Goal: Communication & Community: Answer question/provide support

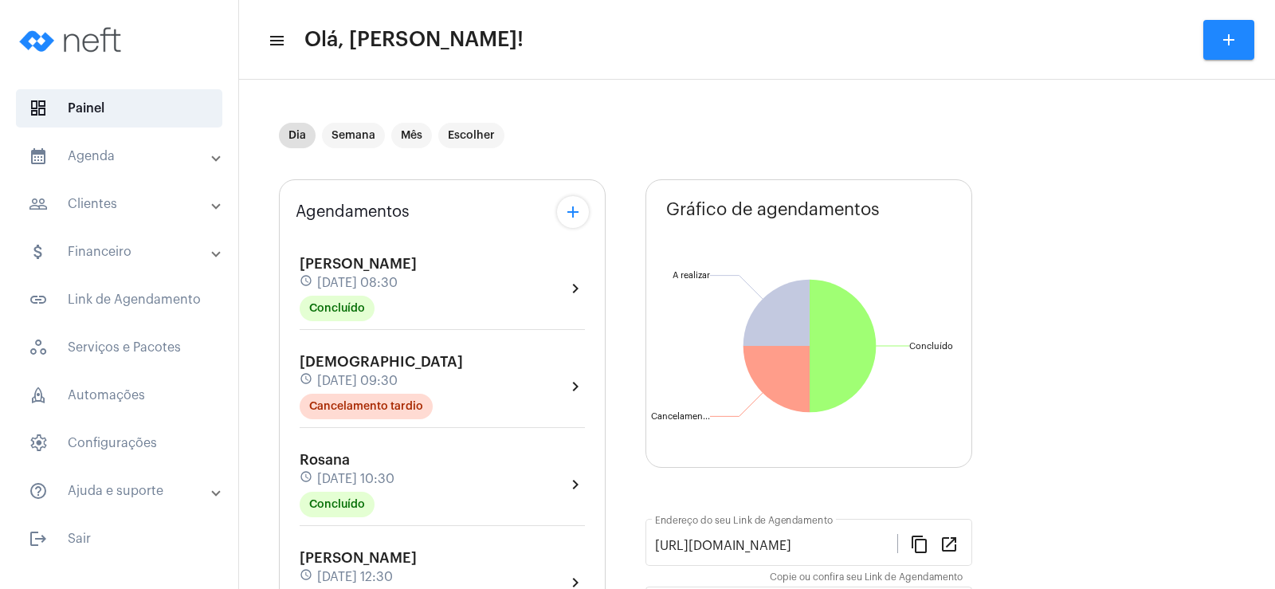
scroll to position [159, 0]
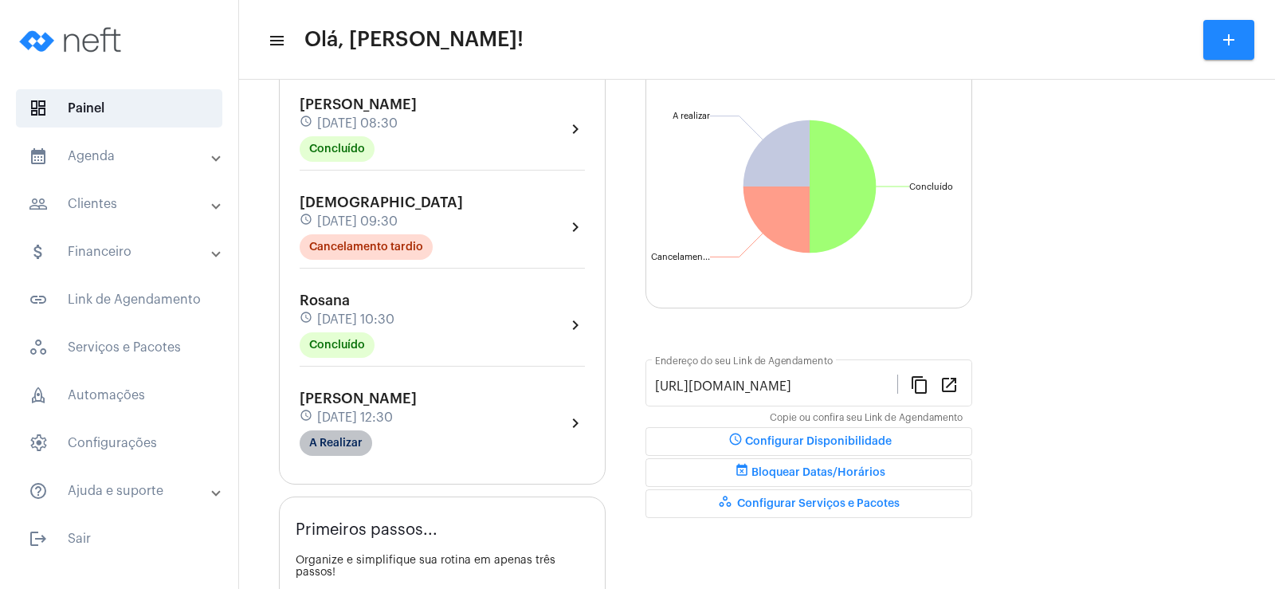
click at [352, 432] on mat-chip "A Realizar" at bounding box center [336, 443] width 73 height 26
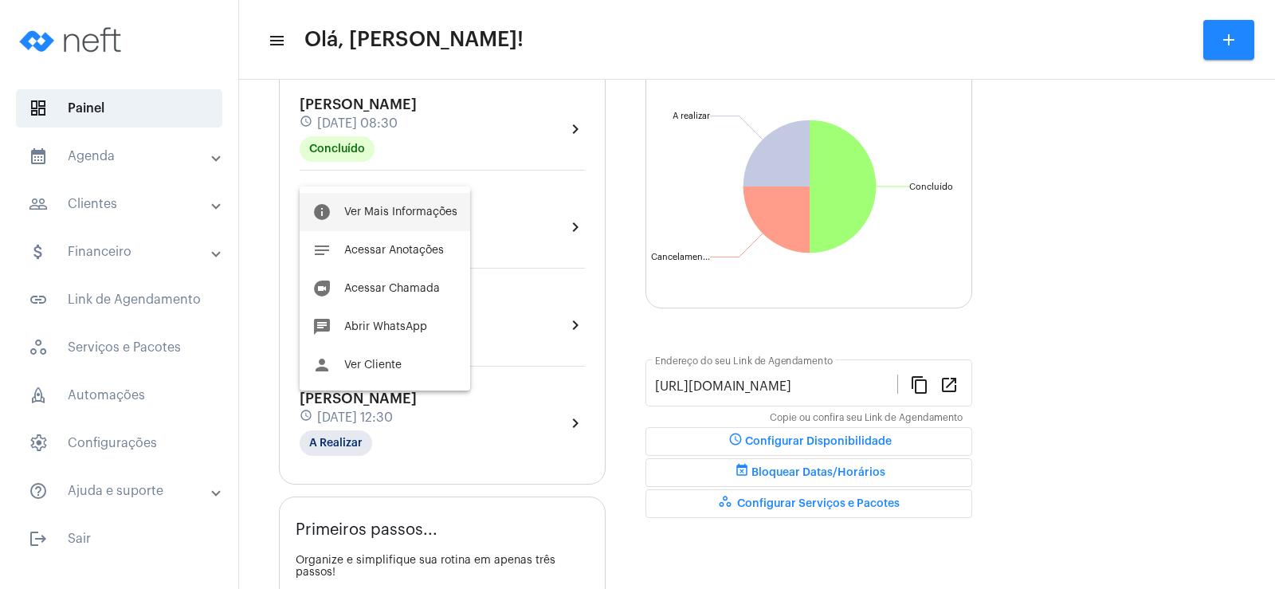
click at [385, 211] on span "Ver Mais Informações" at bounding box center [400, 211] width 113 height 11
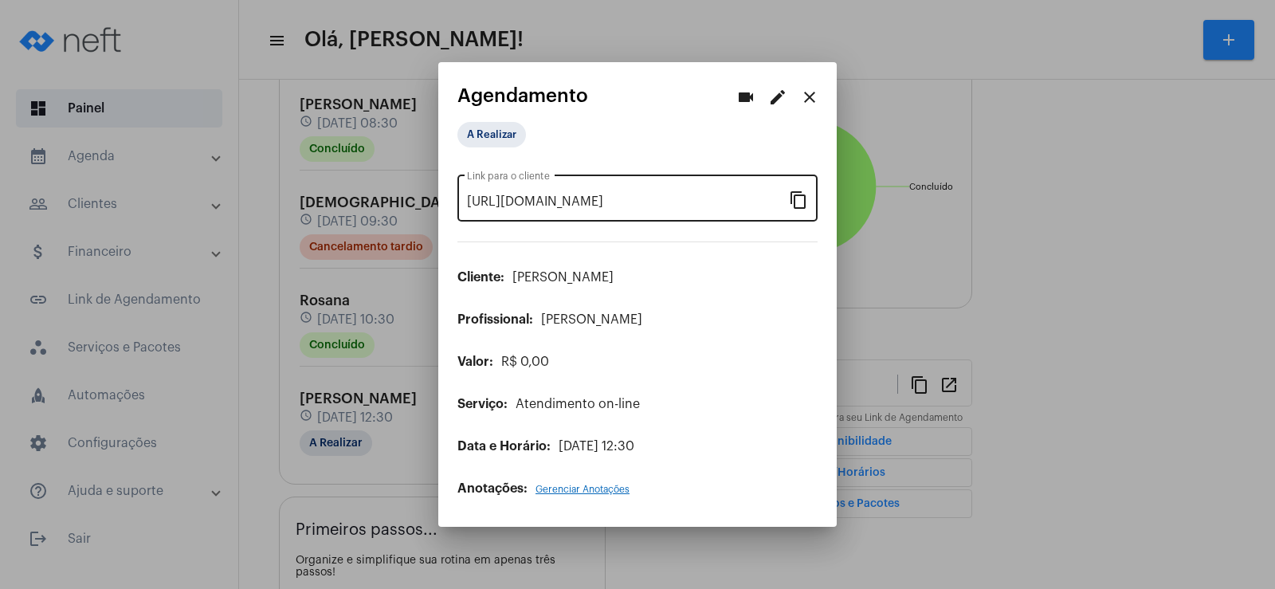
click at [796, 203] on mat-icon "content_copy" at bounding box center [798, 199] width 19 height 19
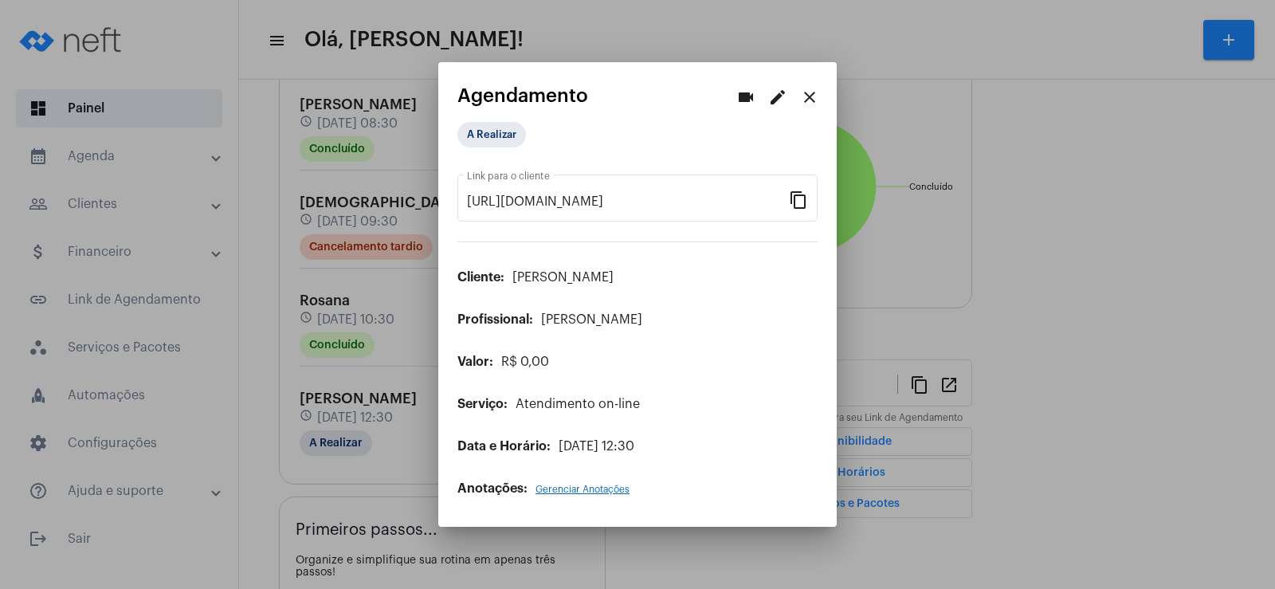
scroll to position [0, 136]
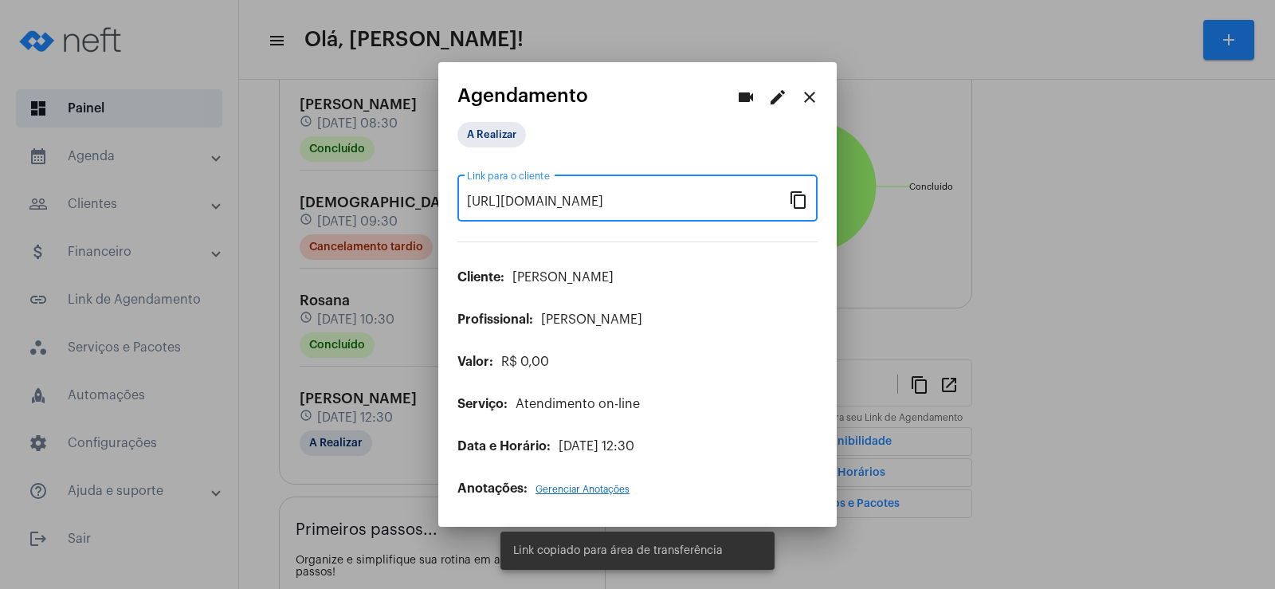
click at [736, 88] on mat-icon "videocam" at bounding box center [745, 97] width 19 height 19
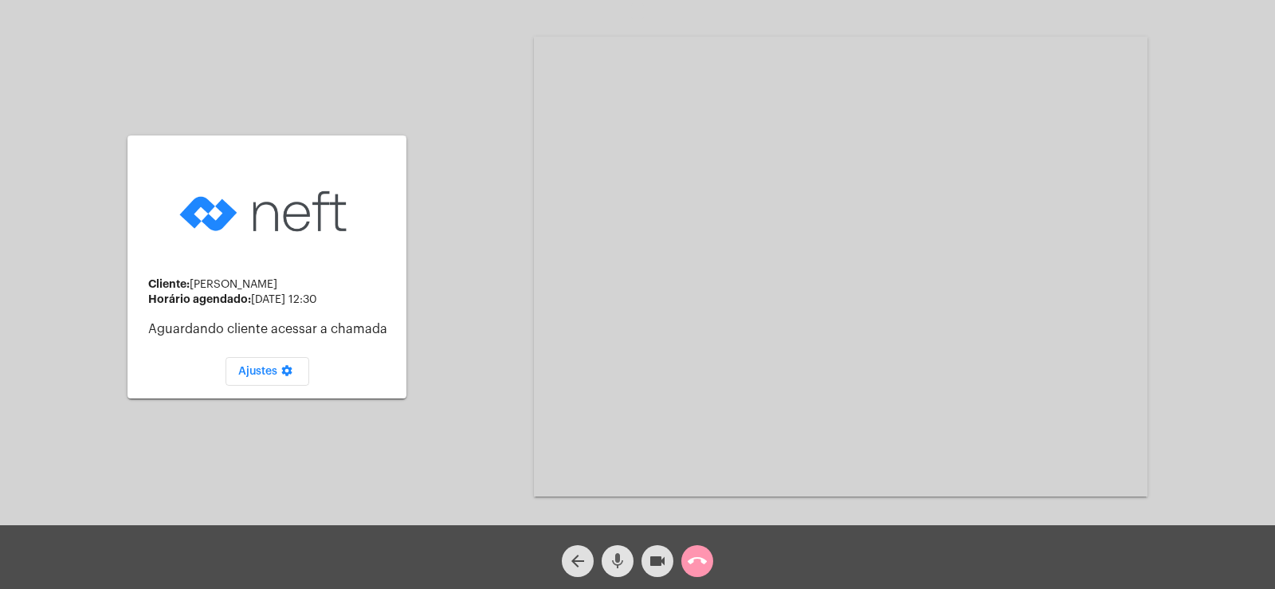
click at [609, 560] on mat-icon "mic" at bounding box center [617, 560] width 19 height 19
click at [661, 567] on mat-icon "videocam" at bounding box center [657, 560] width 19 height 19
click at [1230, 176] on div "Cliente: [PERSON_NAME] agendado: [DATE] 12:30 Aguardando cliente acessar a cham…" at bounding box center [638, 264] width 1272 height 525
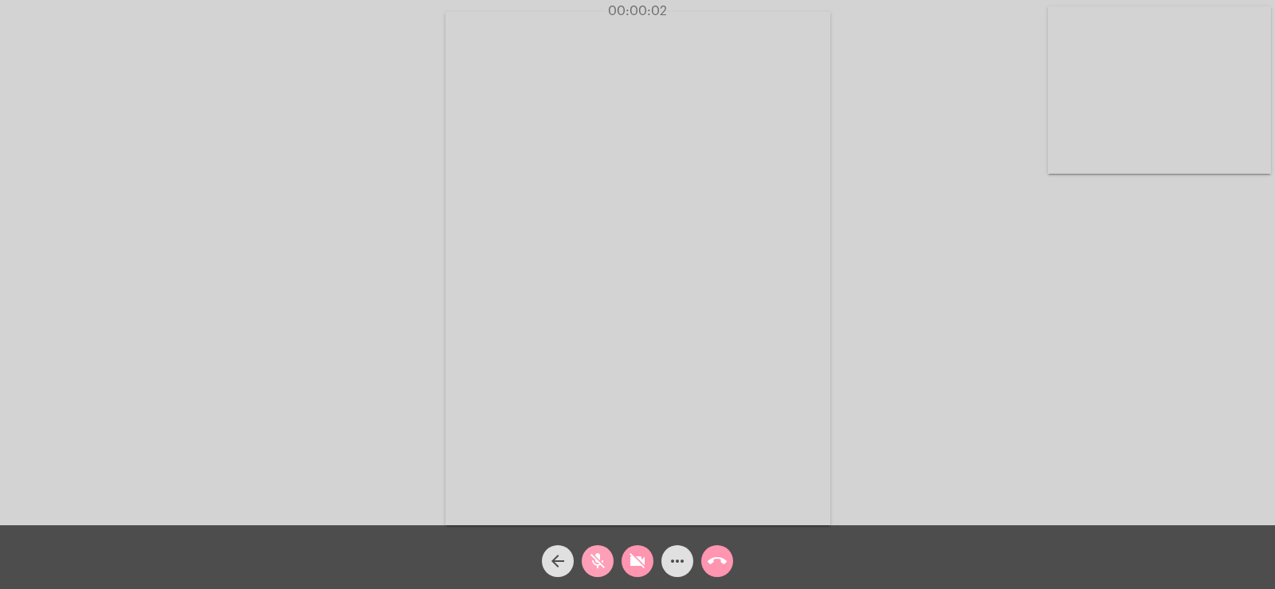
click at [596, 571] on span "mic_off" at bounding box center [597, 561] width 19 height 32
click at [628, 558] on mat-icon "videocam_off" at bounding box center [637, 560] width 19 height 19
click at [678, 554] on mat-icon "more_horiz" at bounding box center [677, 560] width 19 height 19
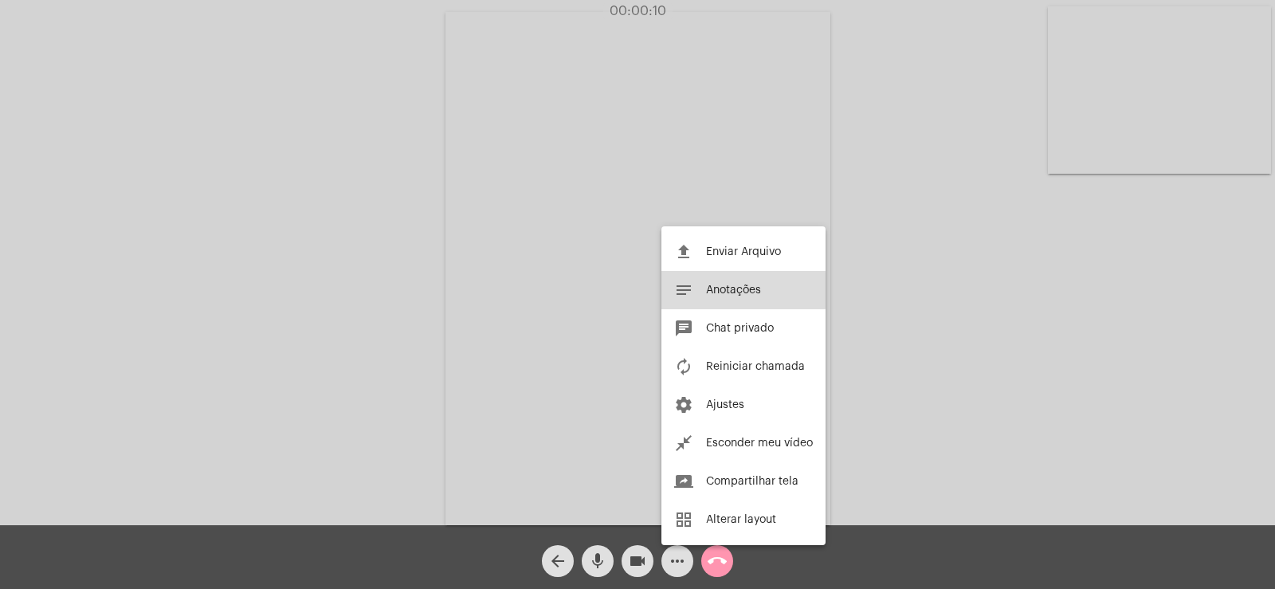
click at [721, 290] on span "Anotações" at bounding box center [733, 289] width 55 height 11
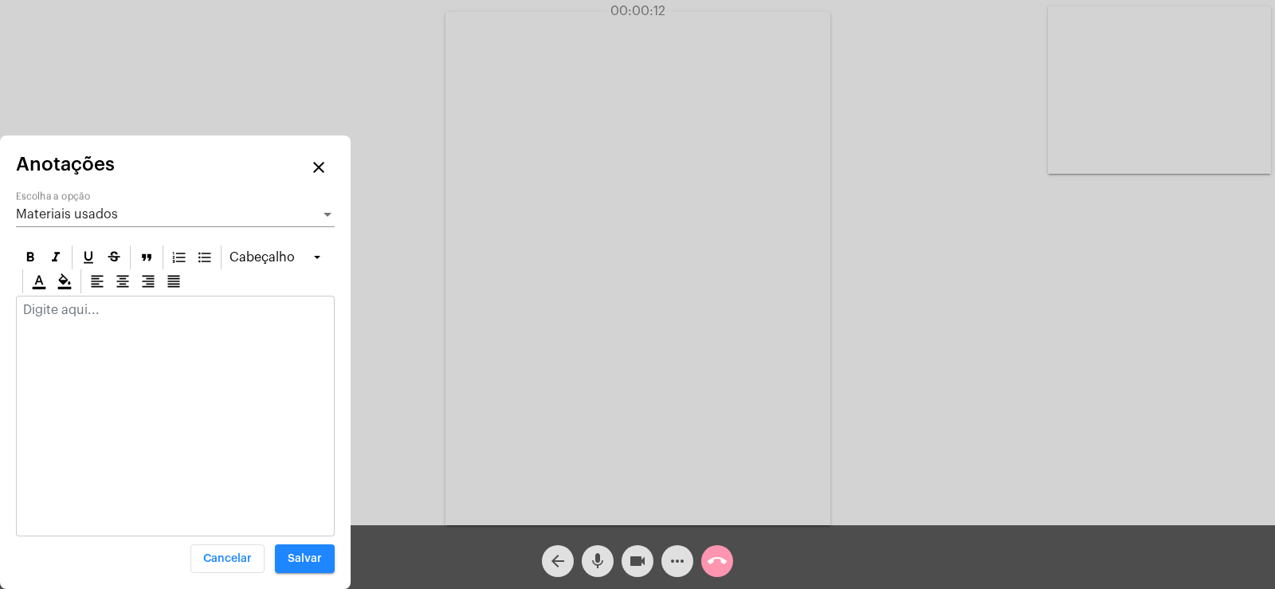
click at [112, 213] on span "Materiais usados" at bounding box center [67, 214] width 102 height 13
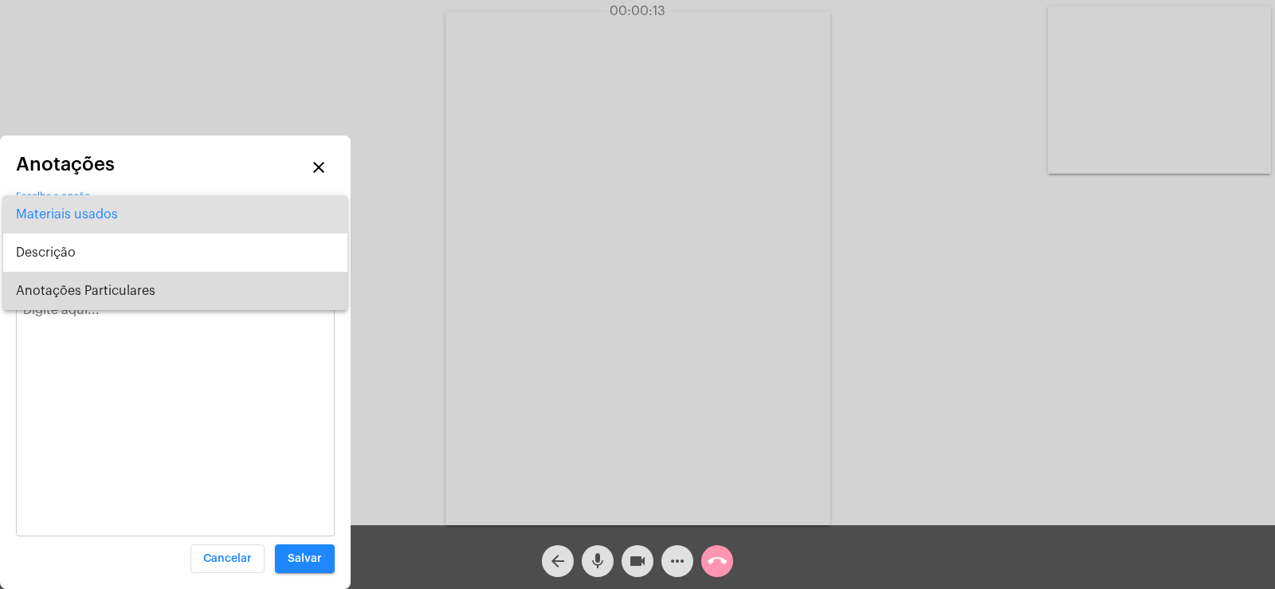
click at [111, 285] on span "Anotações Particulares" at bounding box center [175, 291] width 319 height 38
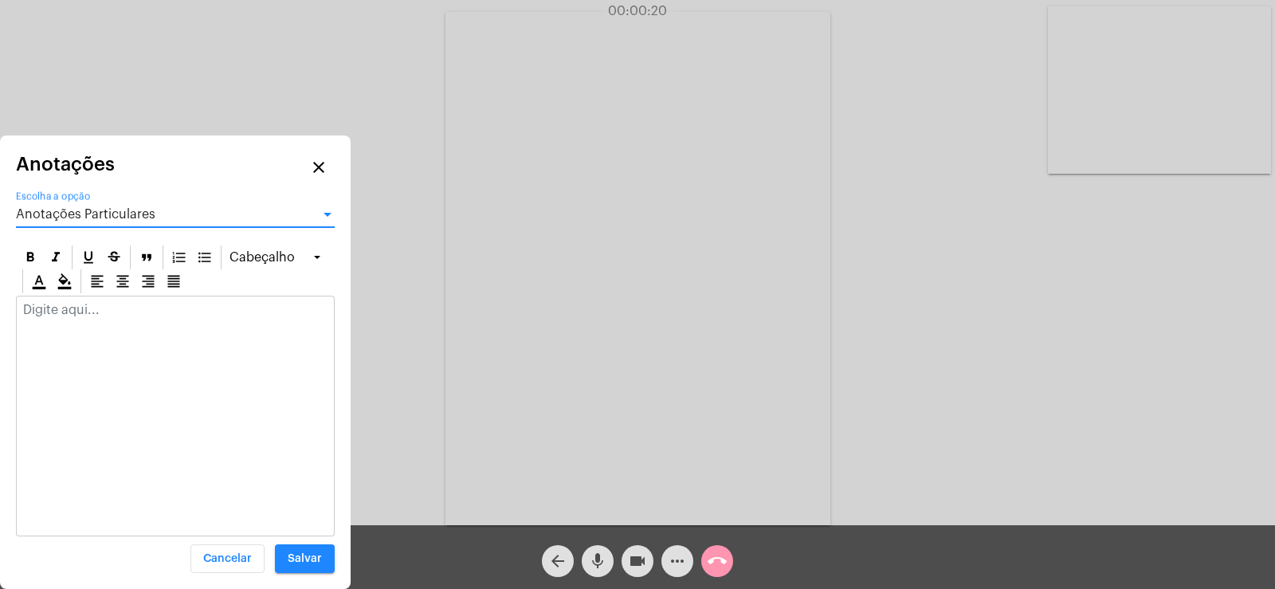
click at [87, 312] on p at bounding box center [175, 310] width 304 height 14
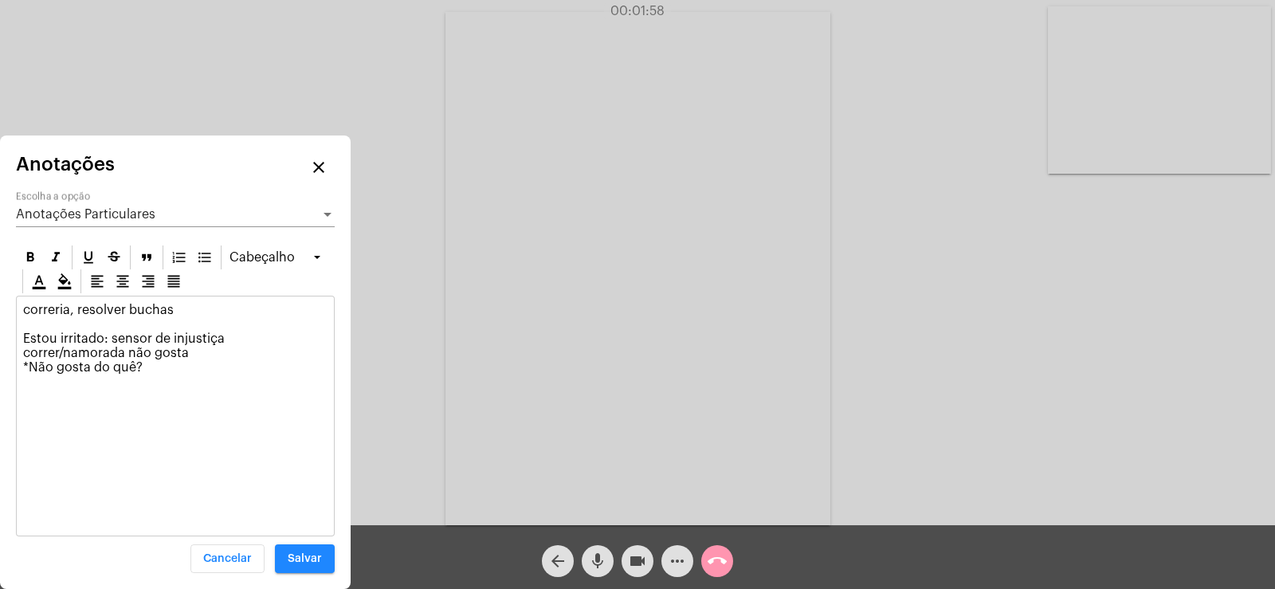
drag, startPoint x: 110, startPoint y: 344, endPoint x: 158, endPoint y: 328, distance: 50.7
click at [111, 343] on p "correria, resolver buchas Estou irritado: sensor de injustiça correr/namorada n…" at bounding box center [175, 339] width 304 height 72
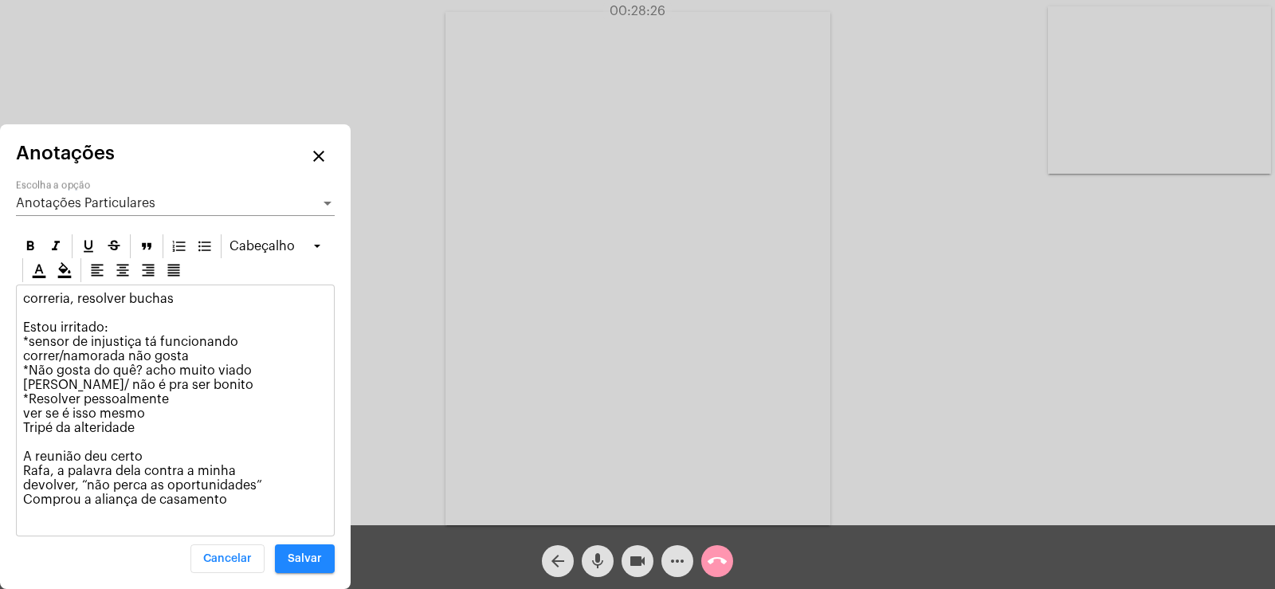
click at [230, 494] on p "correria, resolver buchas Estou irritado: *sensor de injustiça tá funcionando c…" at bounding box center [175, 407] width 304 height 230
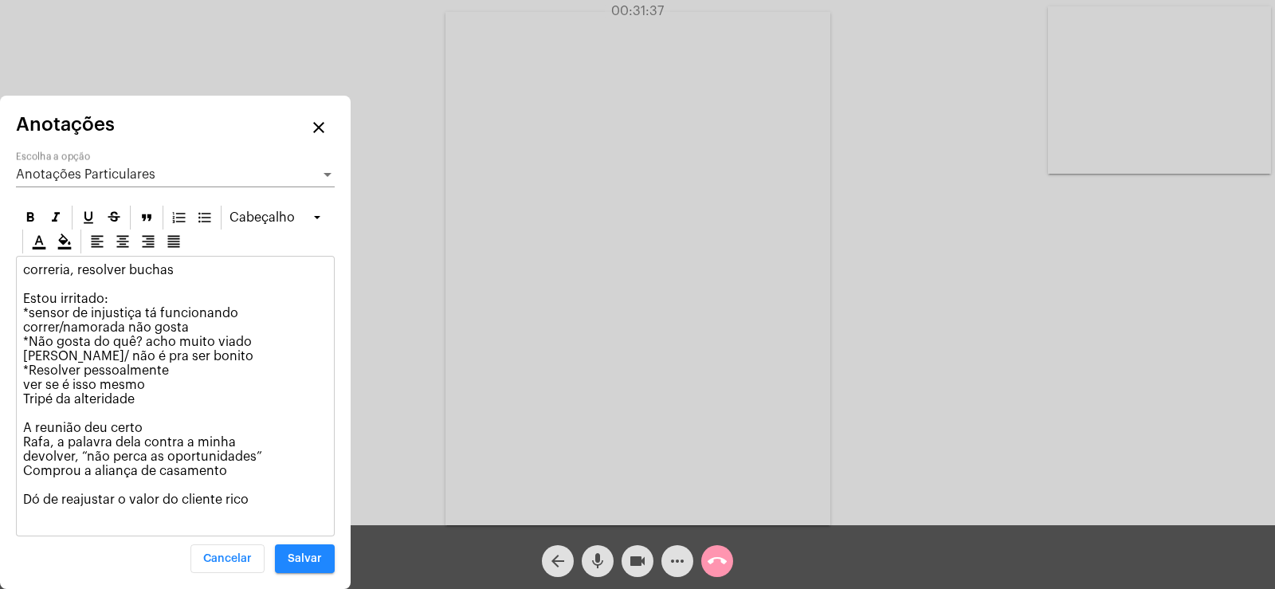
click at [84, 182] on div "Anotações Particulares Escolha a opção" at bounding box center [175, 169] width 319 height 36
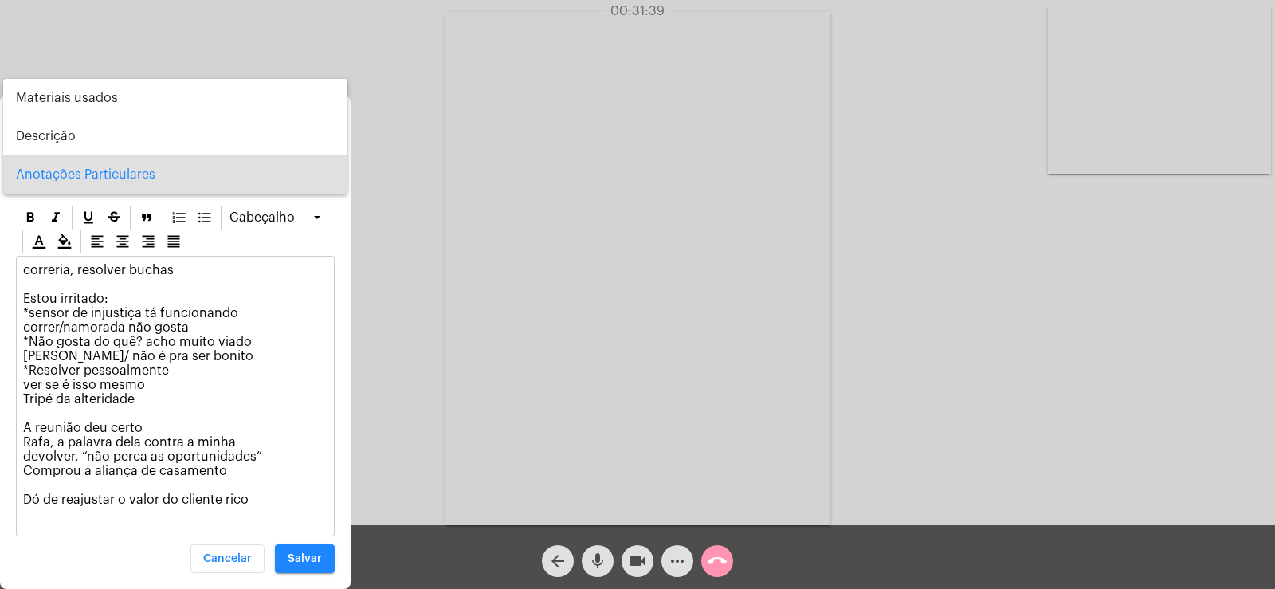
click at [288, 343] on div at bounding box center [637, 294] width 1275 height 589
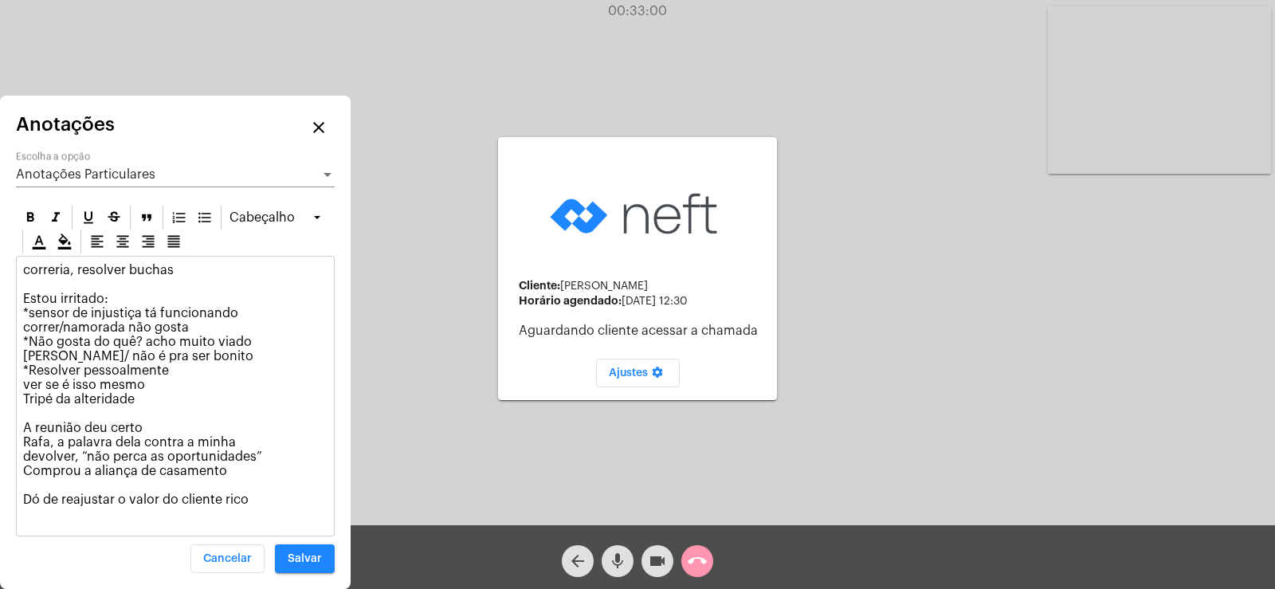
click at [105, 175] on span "Anotações Particulares" at bounding box center [85, 174] width 139 height 13
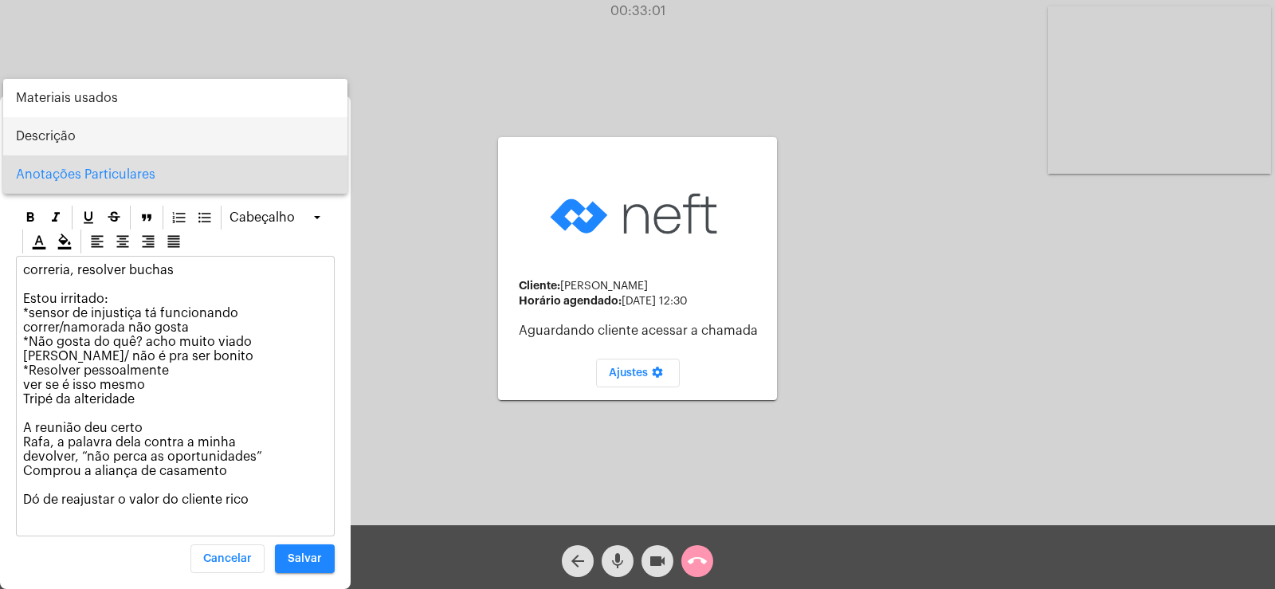
click at [76, 135] on span "Descrição" at bounding box center [175, 136] width 319 height 38
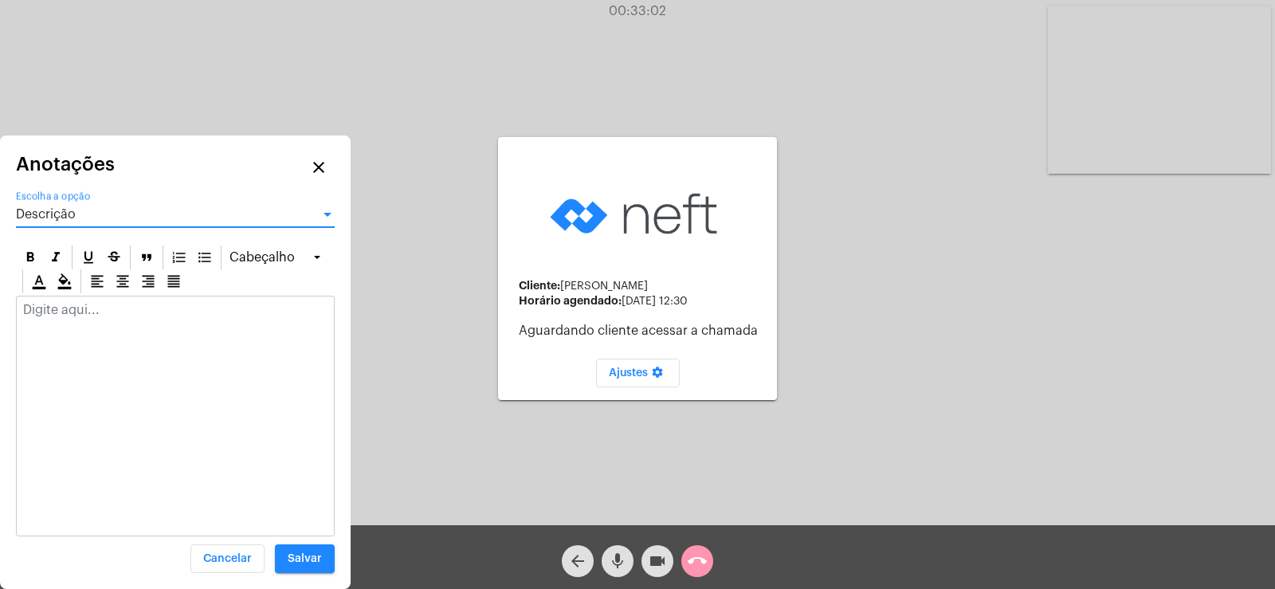
click at [100, 311] on p at bounding box center [175, 310] width 304 height 14
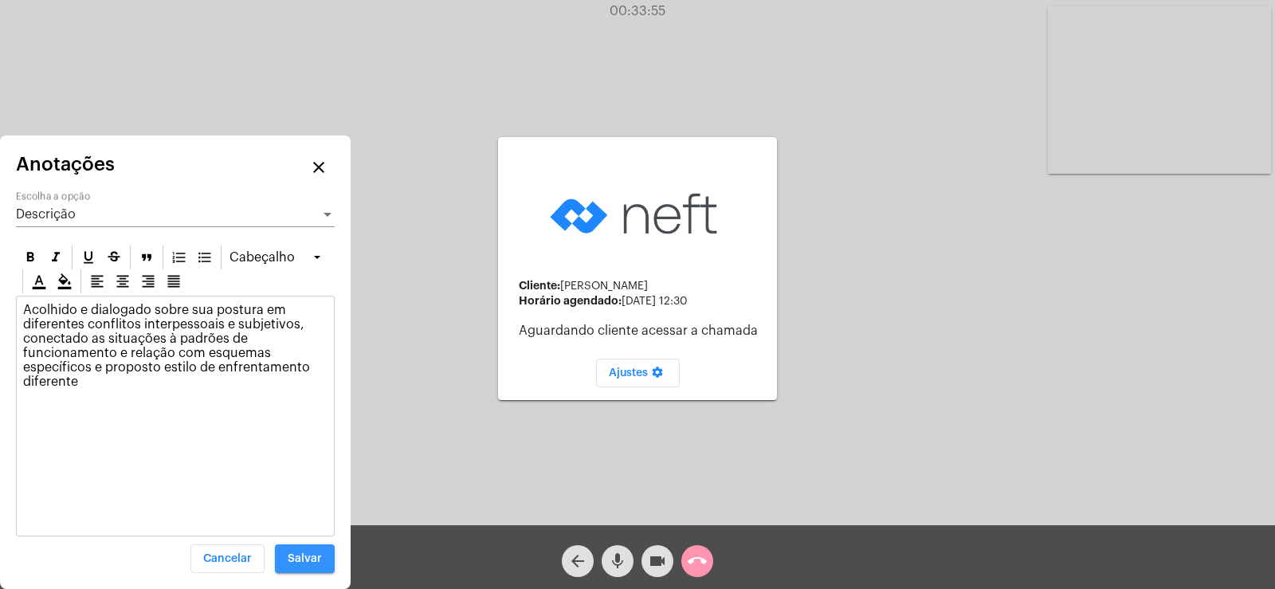
click at [306, 568] on button "Salvar" at bounding box center [305, 558] width 60 height 29
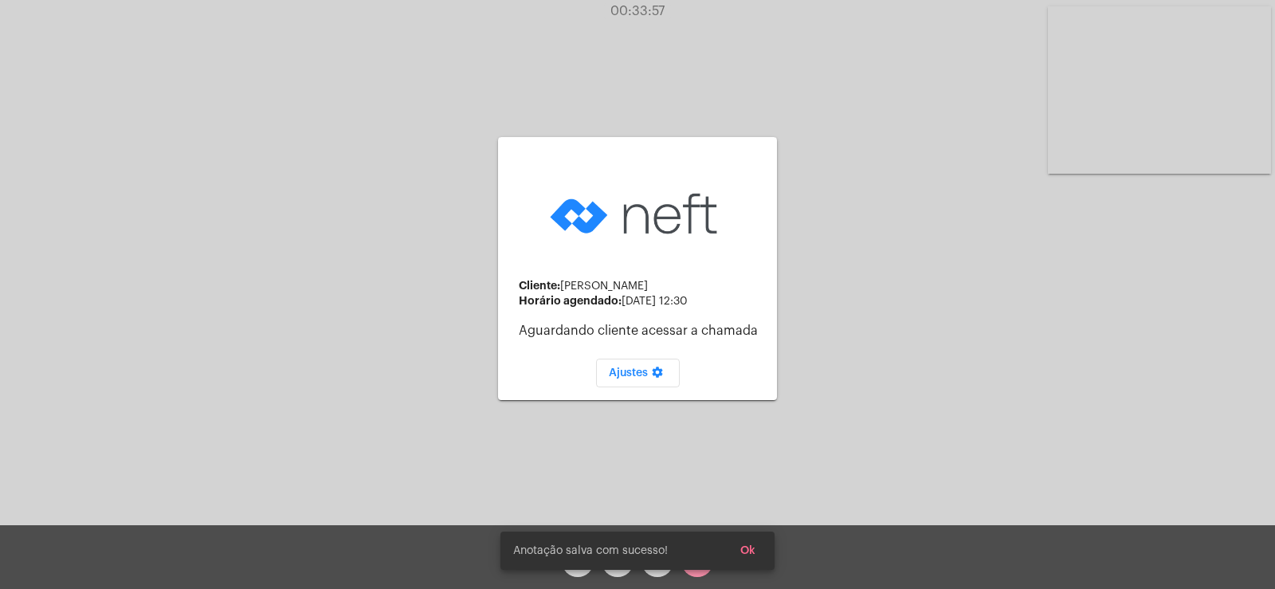
click at [753, 550] on span "Ok" at bounding box center [747, 550] width 15 height 11
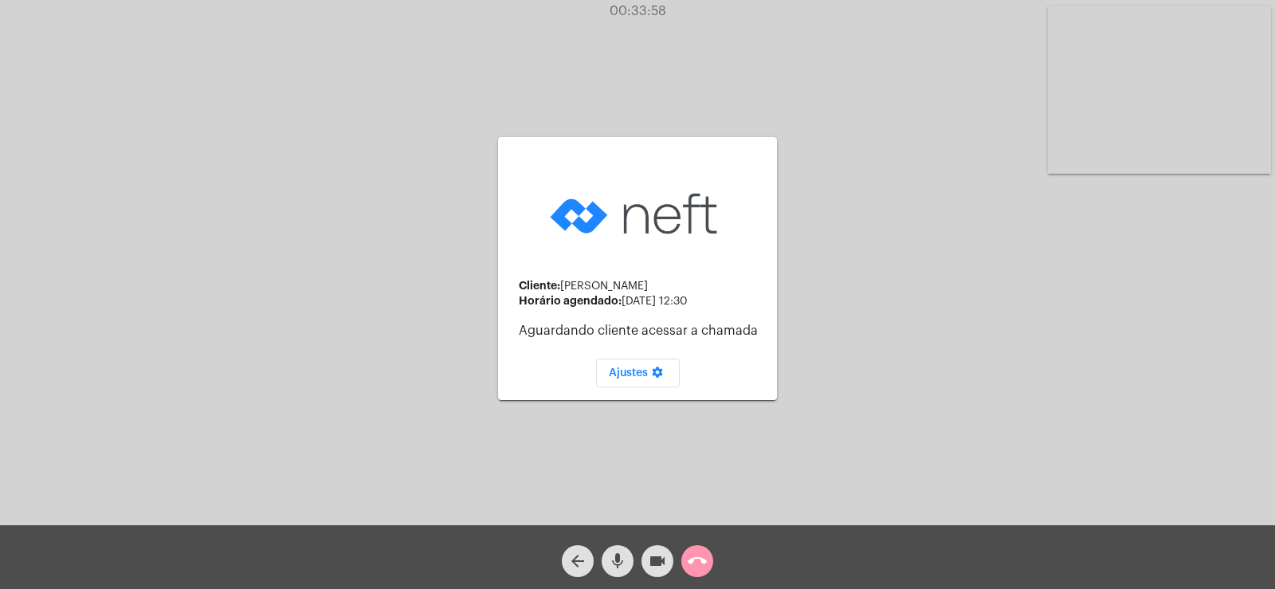
click at [696, 564] on mat-icon "call_end" at bounding box center [697, 560] width 19 height 19
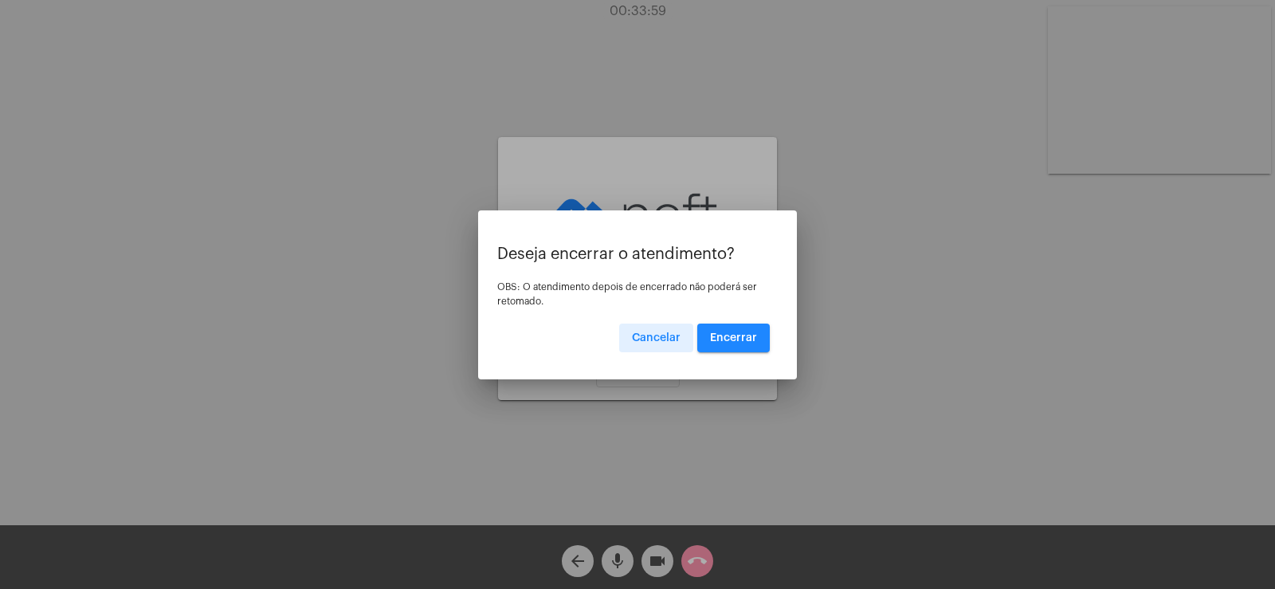
click at [736, 343] on button "Encerrar" at bounding box center [733, 338] width 73 height 29
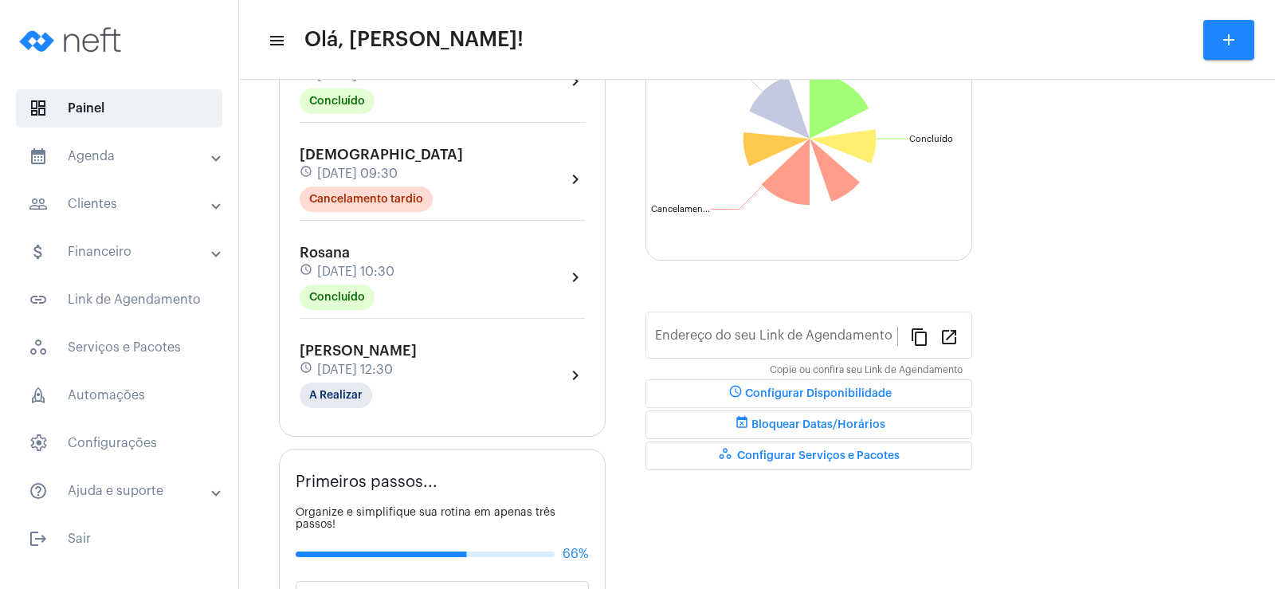
scroll to position [239, 0]
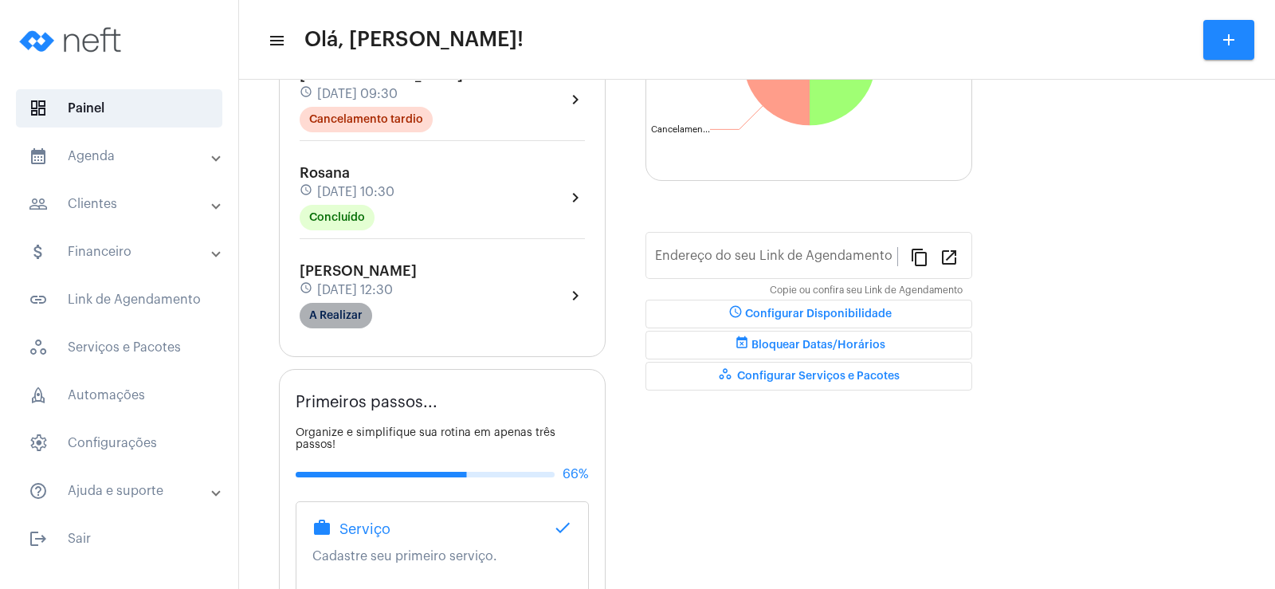
click at [339, 319] on mat-chip "A Realizar" at bounding box center [336, 316] width 73 height 26
